Goal: Find specific page/section: Find specific page/section

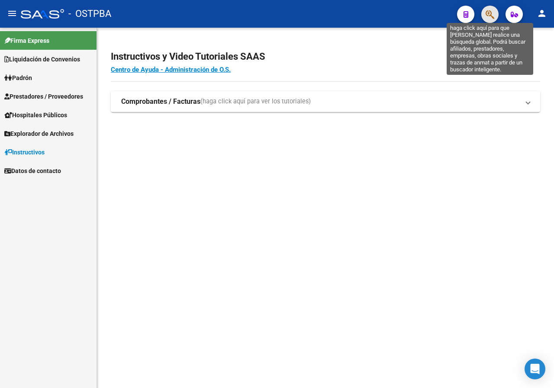
click at [494, 11] on icon "button" at bounding box center [489, 15] width 9 height 10
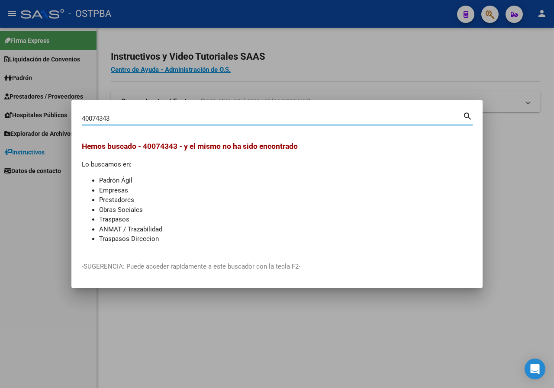
click at [128, 119] on input "40074343" at bounding box center [272, 119] width 381 height 8
paste input "21175514"
type input "21175514"
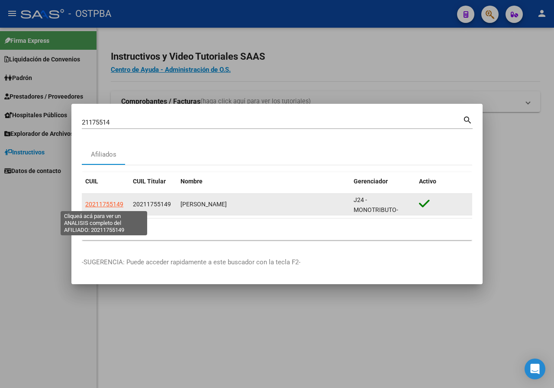
click at [106, 205] on span "20211755149" at bounding box center [104, 204] width 38 height 7
type textarea "20211755149"
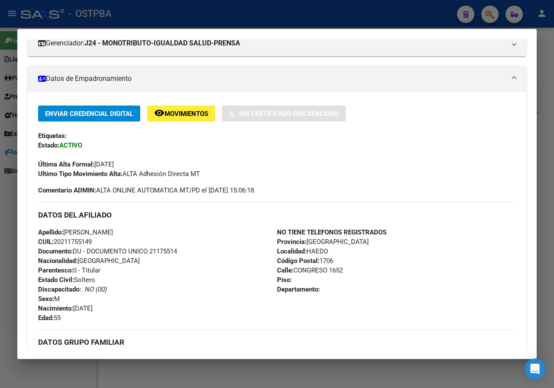
scroll to position [353, 0]
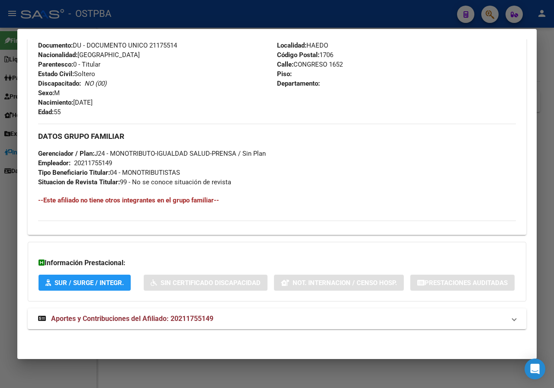
click at [9, 222] on div at bounding box center [277, 194] width 554 height 388
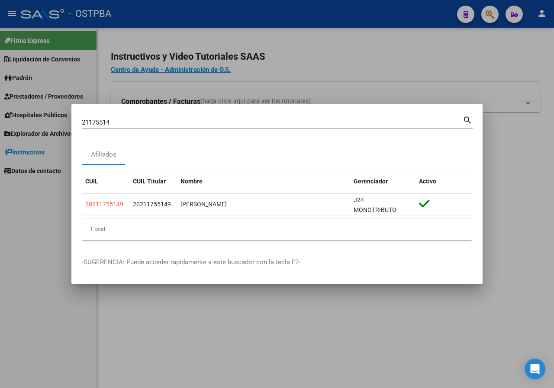
click at [136, 124] on input "21175514" at bounding box center [272, 123] width 381 height 8
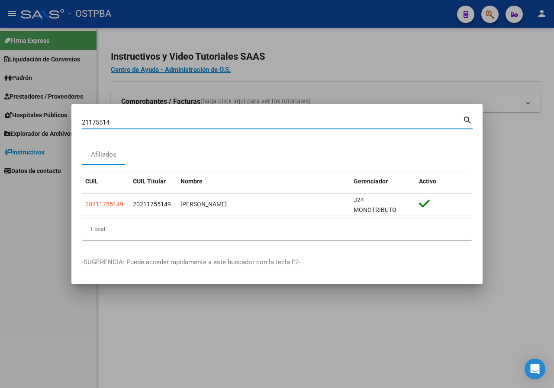
click at [136, 124] on input "21175514" at bounding box center [272, 123] width 381 height 8
paste input "33558592"
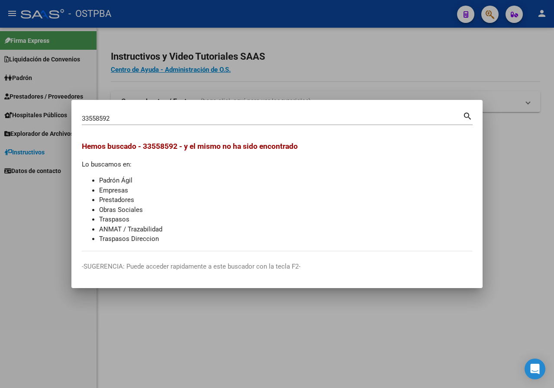
click at [131, 117] on input "33558592" at bounding box center [272, 119] width 381 height 8
click at [152, 119] on input "33558592" at bounding box center [272, 119] width 381 height 8
paste input "7809199"
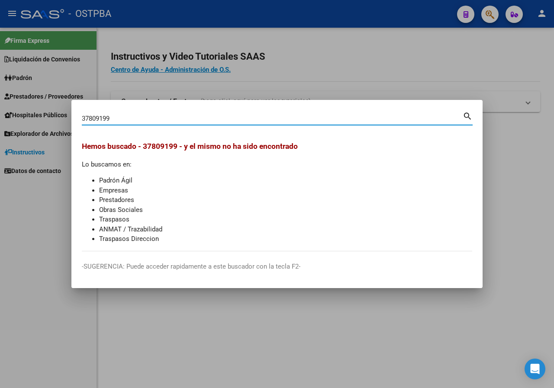
type input "37809199"
drag, startPoint x: 183, startPoint y: 95, endPoint x: 180, endPoint y: 2, distance: 93.5
click at [183, 94] on div at bounding box center [277, 194] width 554 height 388
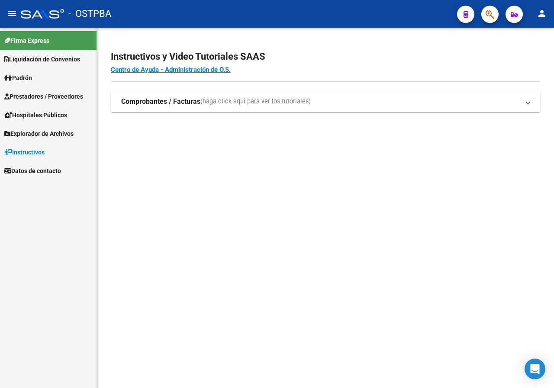
click at [485, 14] on button "button" at bounding box center [489, 14] width 17 height 17
